Goal: Task Accomplishment & Management: Manage account settings

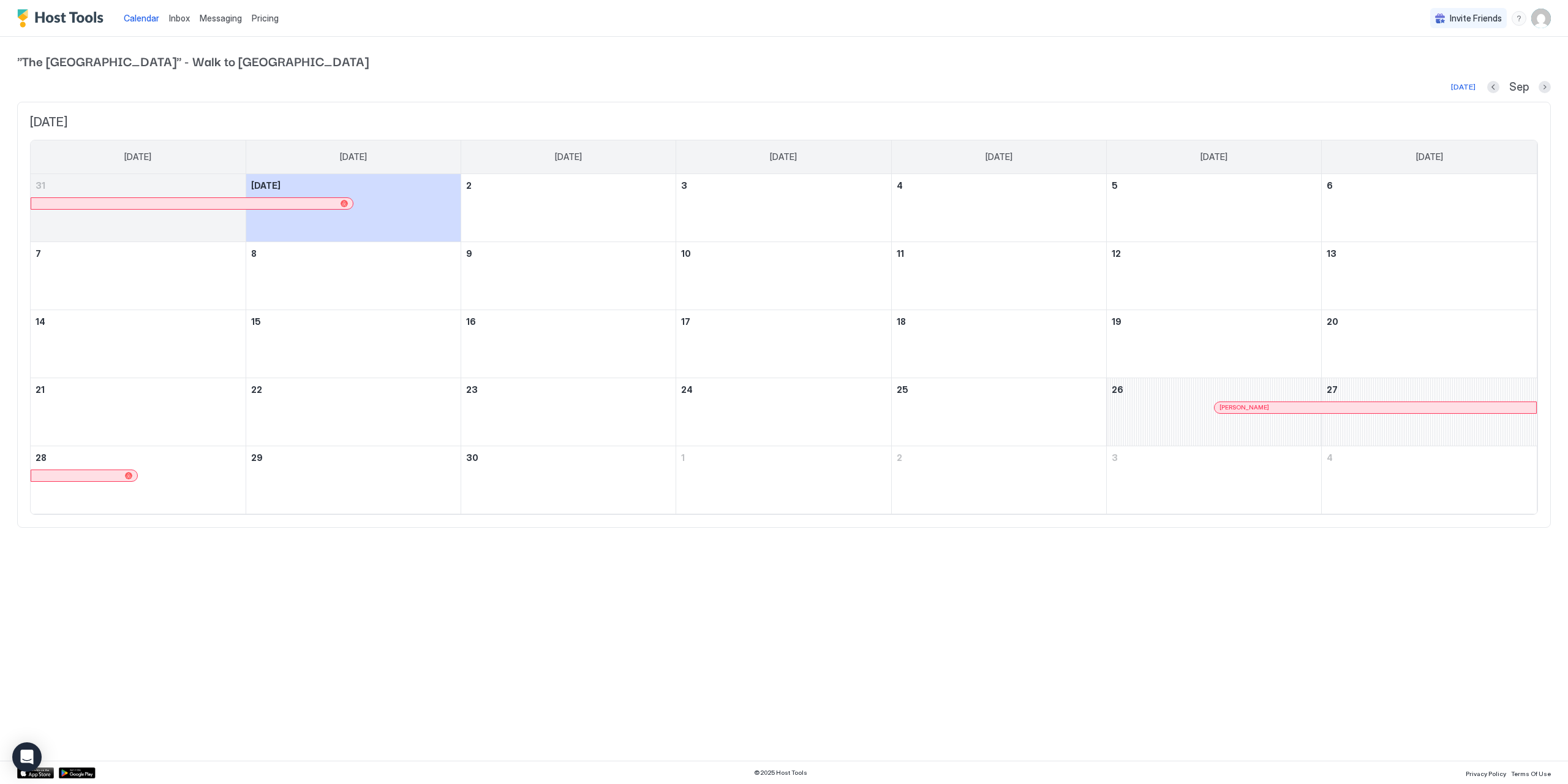
click at [214, 17] on span "Messaging" at bounding box center [221, 18] width 42 height 10
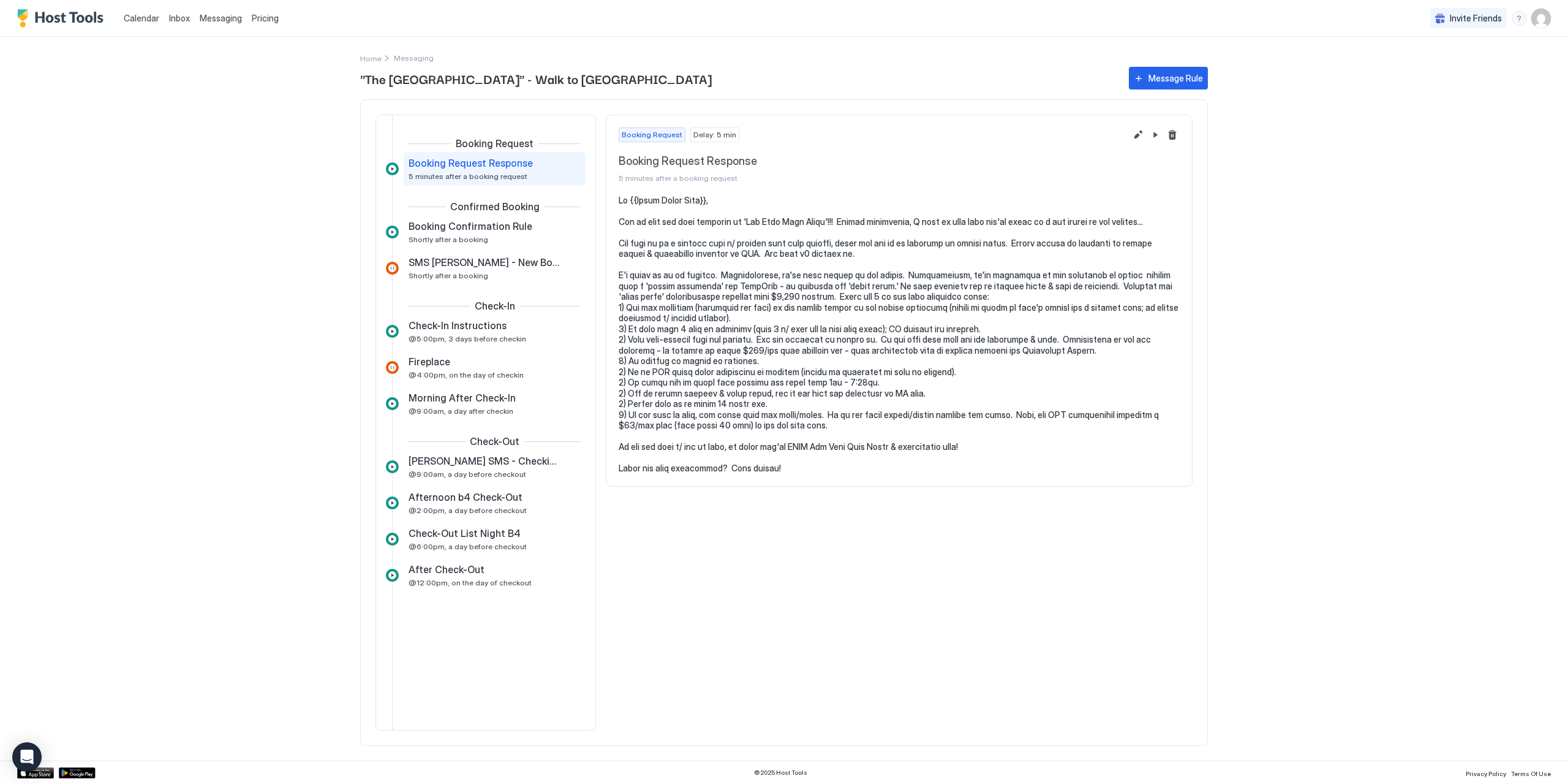
click at [182, 19] on span "Inbox" at bounding box center [179, 18] width 21 height 10
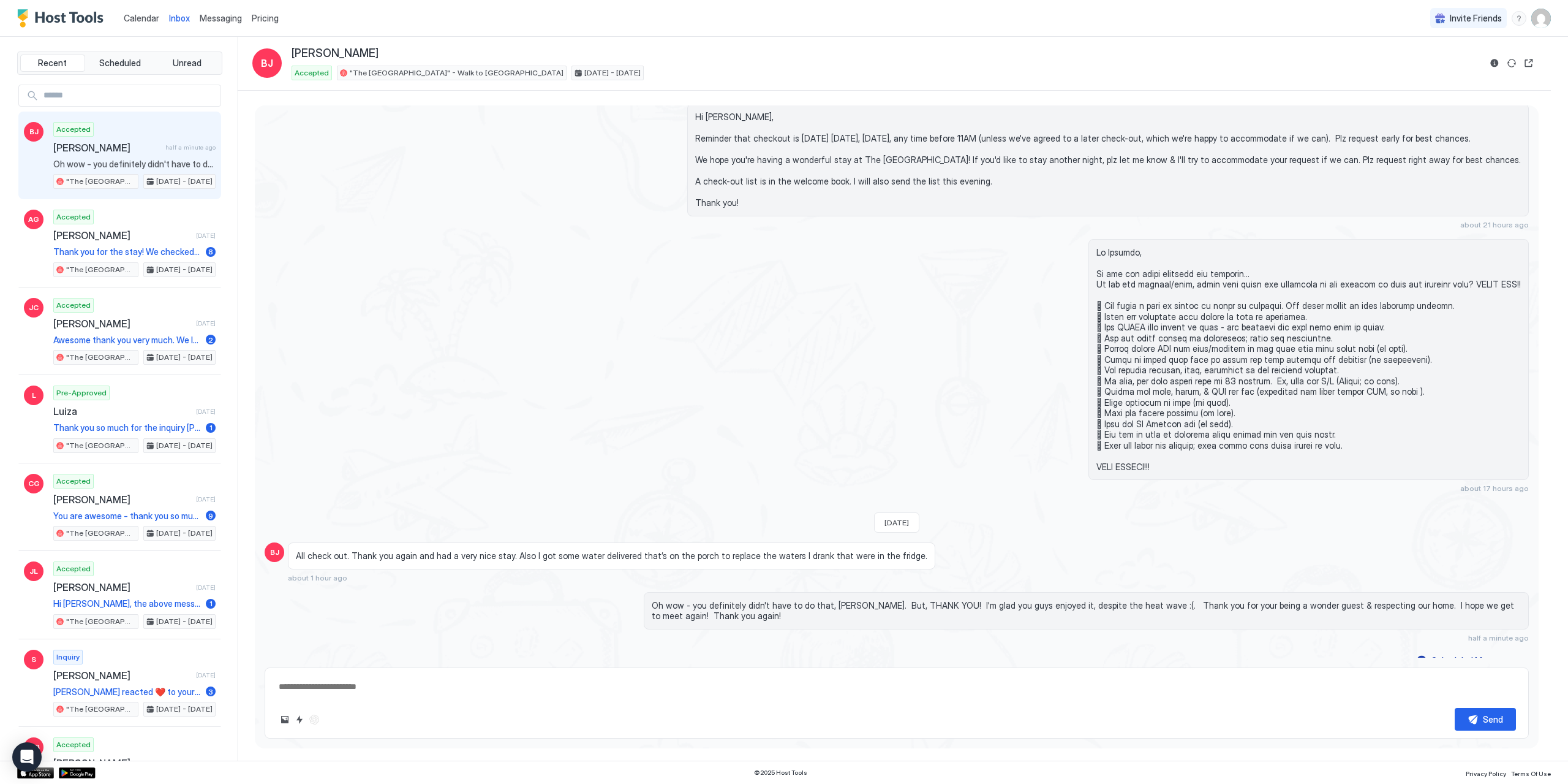
scroll to position [1927, 0]
click at [1476, 653] on div "Scheduled Messages" at bounding box center [1473, 659] width 83 height 13
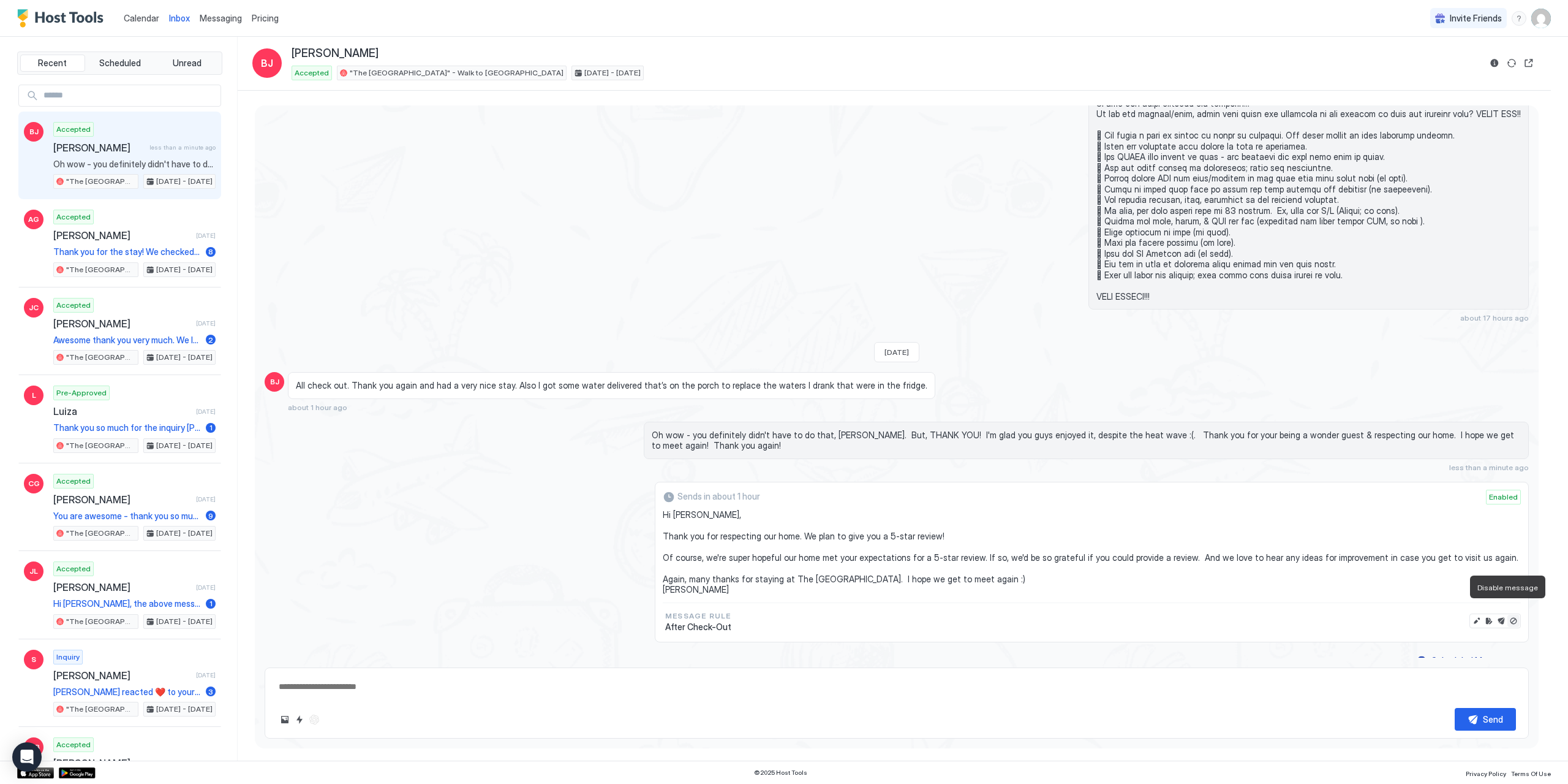
click at [1508, 614] on button "Disable message" at bounding box center [1514, 620] width 12 height 12
type textarea "*"
